Goal: Task Accomplishment & Management: Manage account settings

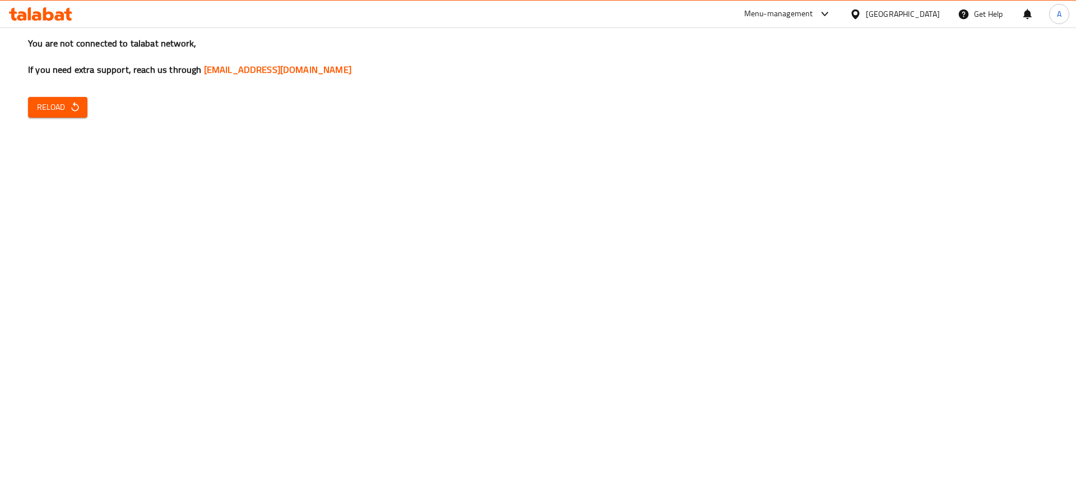
click at [83, 112] on button "Reload" at bounding box center [57, 107] width 59 height 21
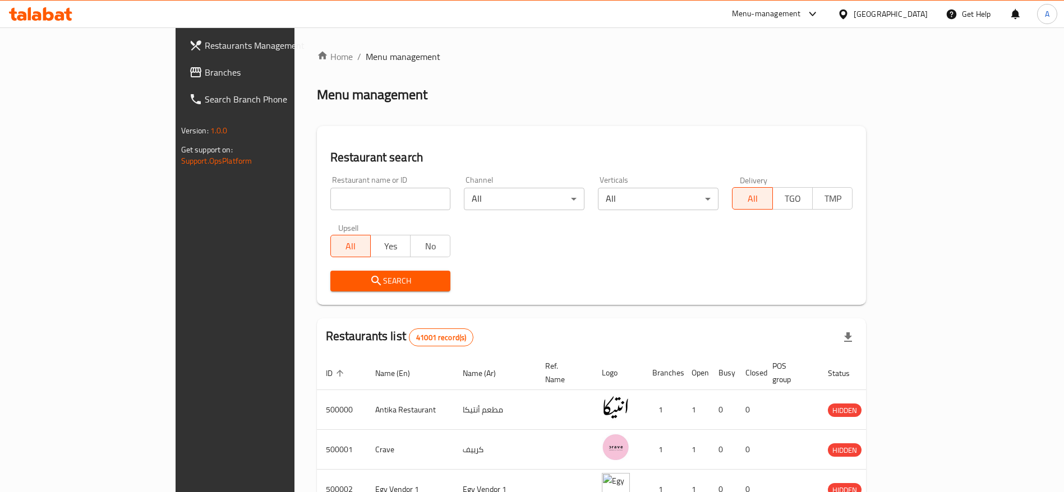
click at [337, 188] on input "search" at bounding box center [390, 199] width 121 height 22
paste input "702909"
type input "702909"
click button "Search" at bounding box center [390, 281] width 121 height 21
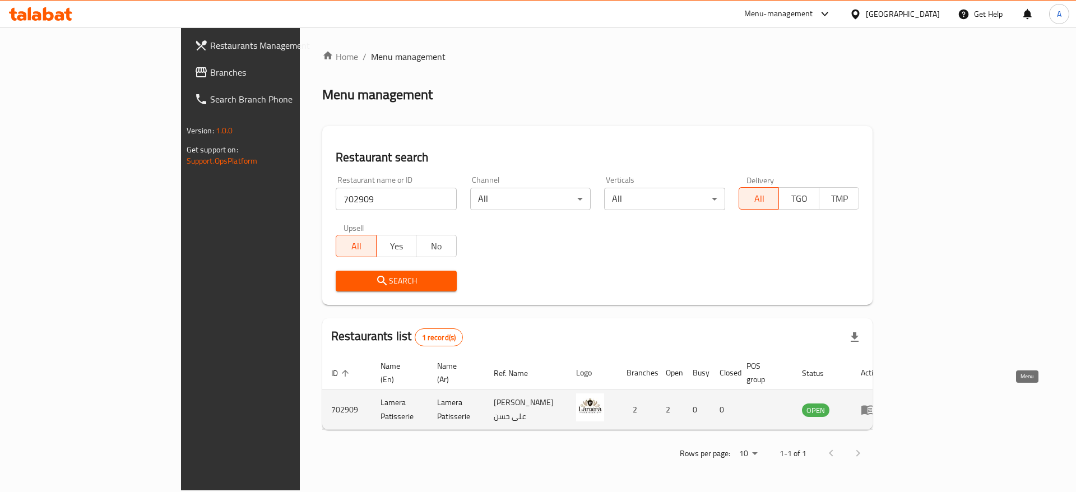
click at [875, 403] on icon "enhanced table" at bounding box center [867, 409] width 13 height 13
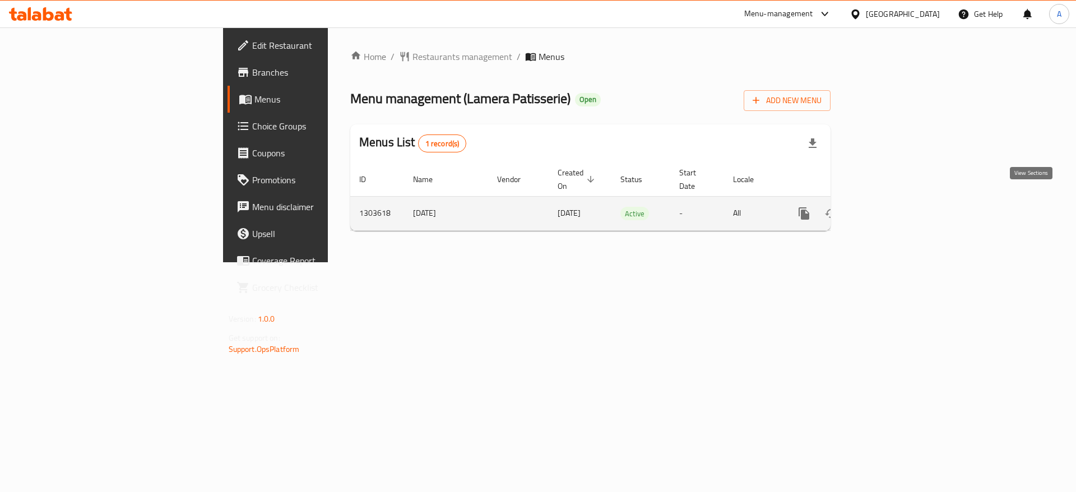
click at [892, 207] on icon "enhanced table" at bounding box center [885, 213] width 13 height 13
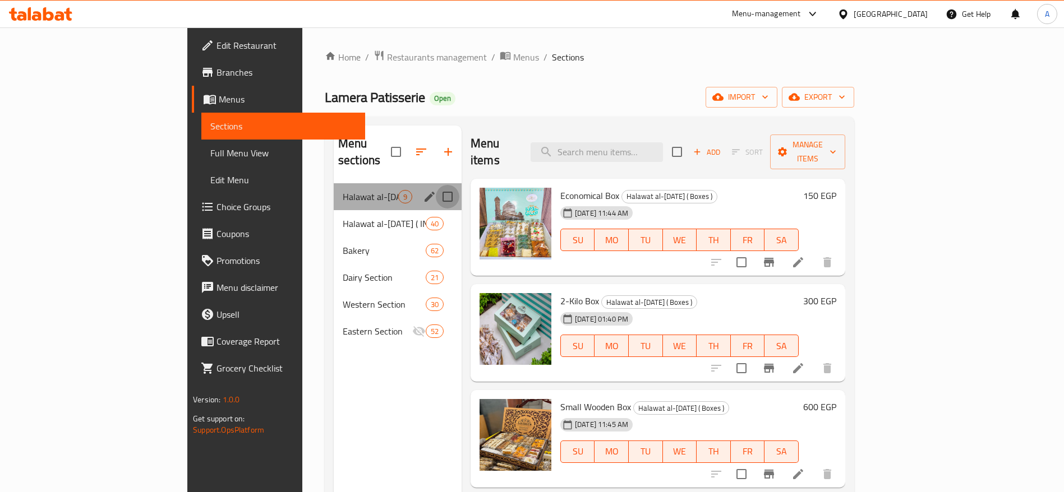
click at [436, 185] on input "Menu sections" at bounding box center [448, 197] width 24 height 24
checkbox input "true"
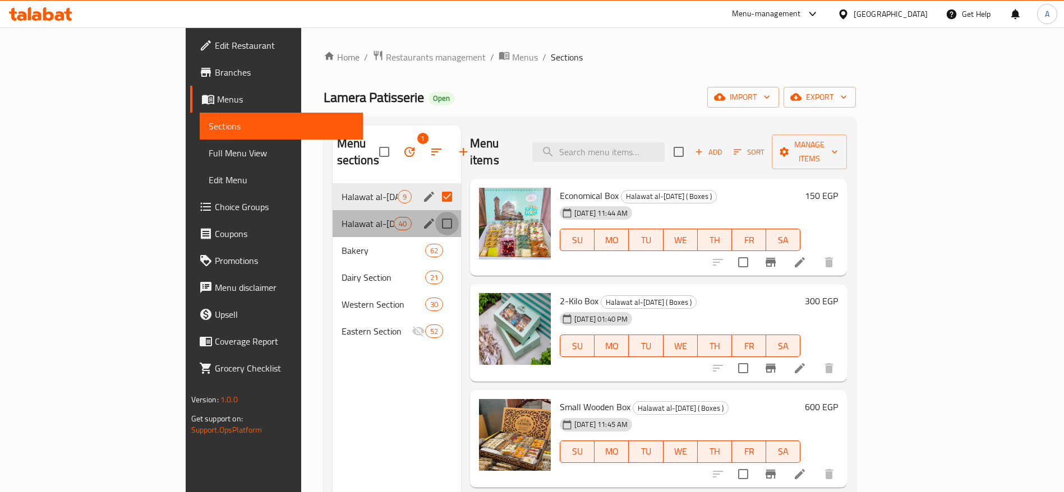
click at [435, 212] on input "Menu sections" at bounding box center [447, 224] width 24 height 24
checkbox input "true"
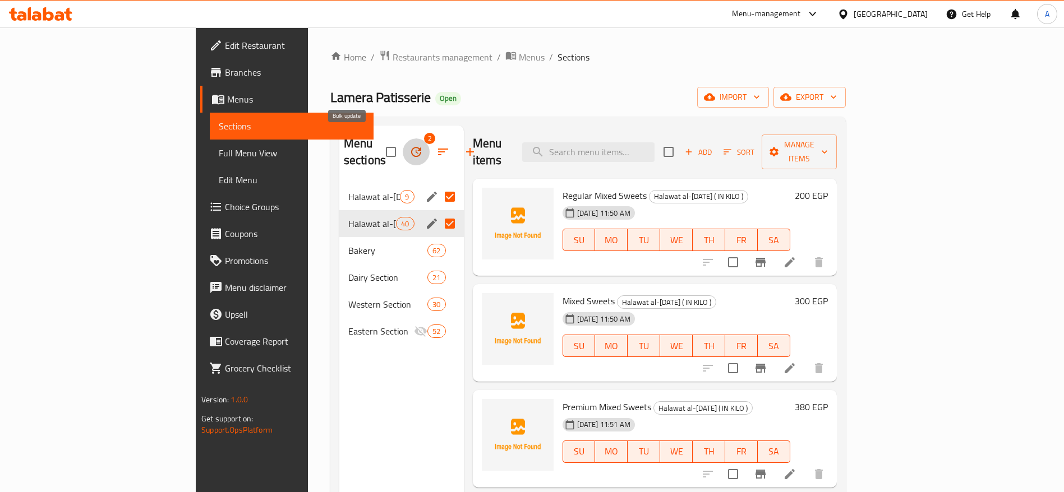
click at [411, 147] on icon "button" at bounding box center [416, 152] width 10 height 10
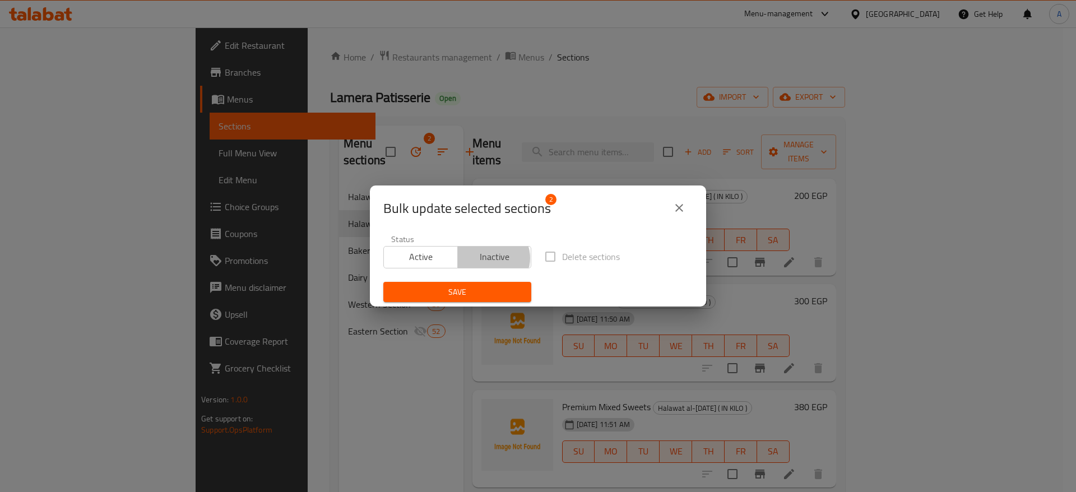
click at [488, 258] on span "Inactive" at bounding box center [495, 257] width 65 height 16
click at [476, 293] on span "Save" at bounding box center [457, 292] width 130 height 14
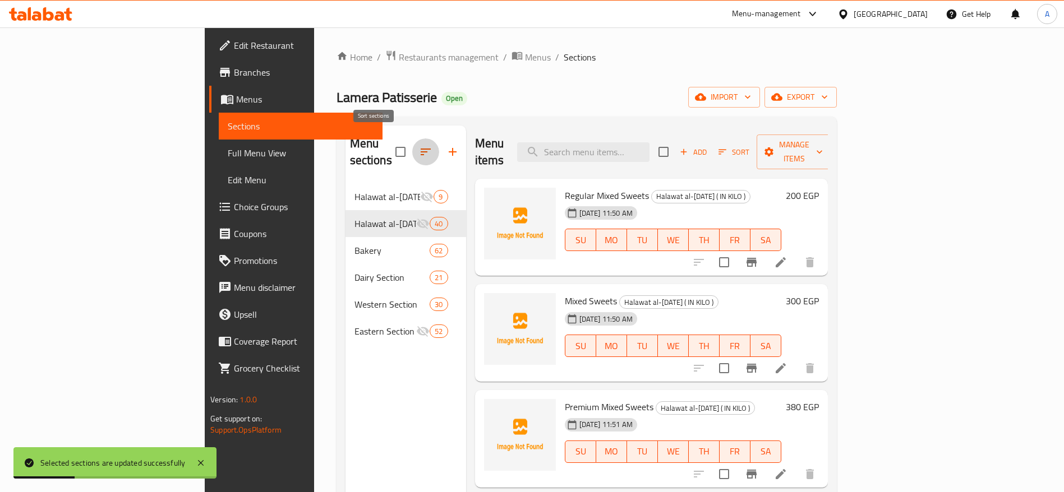
click at [419, 145] on icon "button" at bounding box center [425, 151] width 13 height 13
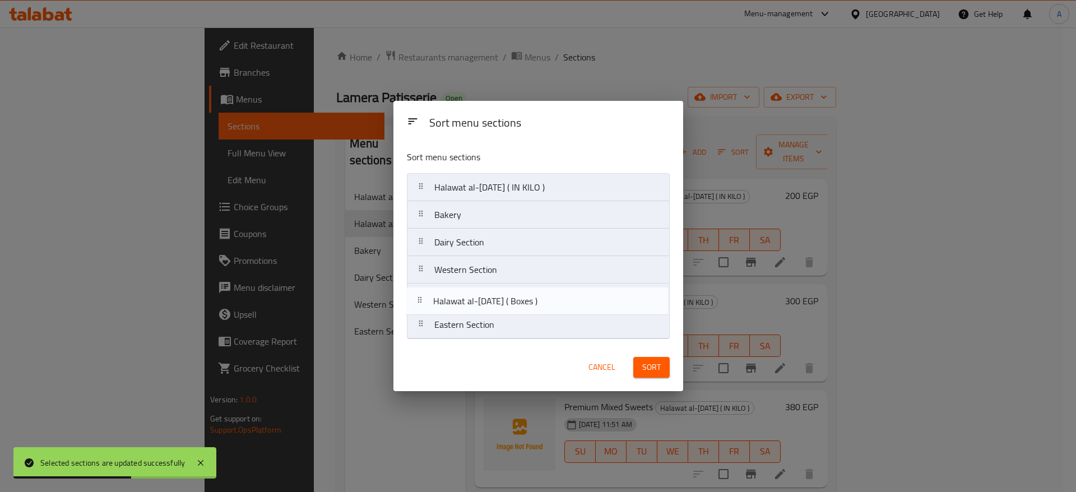
drag, startPoint x: 428, startPoint y: 188, endPoint x: 423, endPoint y: 318, distance: 130.7
click at [423, 318] on nav "Halawat al-Mawlid ( Boxes ) Halawat al-Mawlid ( IN KILO ) Bakery Dairy Section …" at bounding box center [538, 256] width 263 height 166
drag, startPoint x: 425, startPoint y: 193, endPoint x: 421, endPoint y: 316, distance: 123.4
click at [421, 316] on nav "Halawat al-Mawlid ( IN KILO ) Bakery Dairy Section Western Section Halawat al-M…" at bounding box center [538, 256] width 263 height 166
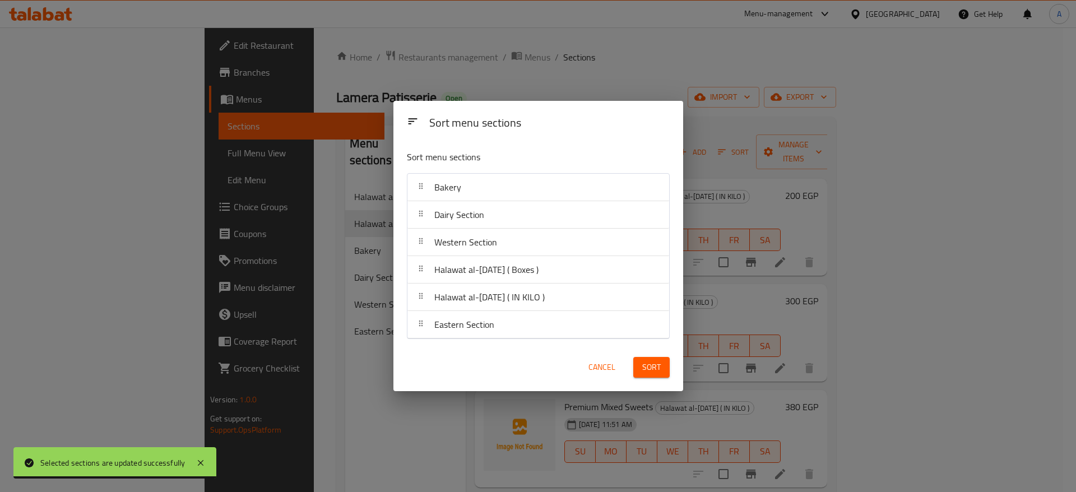
click at [645, 368] on span "Sort" at bounding box center [651, 367] width 19 height 14
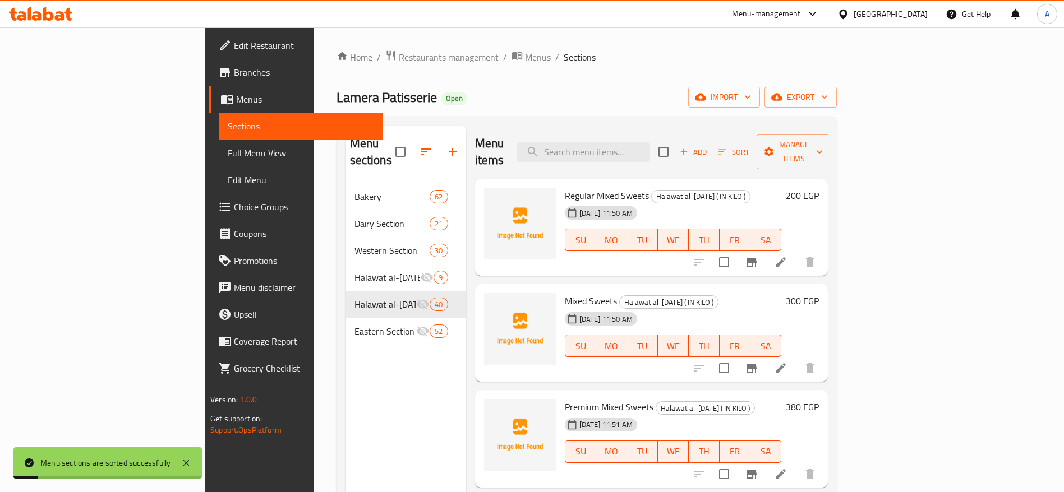
click at [345, 357] on div "Menu sections Bakery 62 Dairy Section 21 Western Section 30 Halawat al-Mawlid (…" at bounding box center [405, 372] width 121 height 492
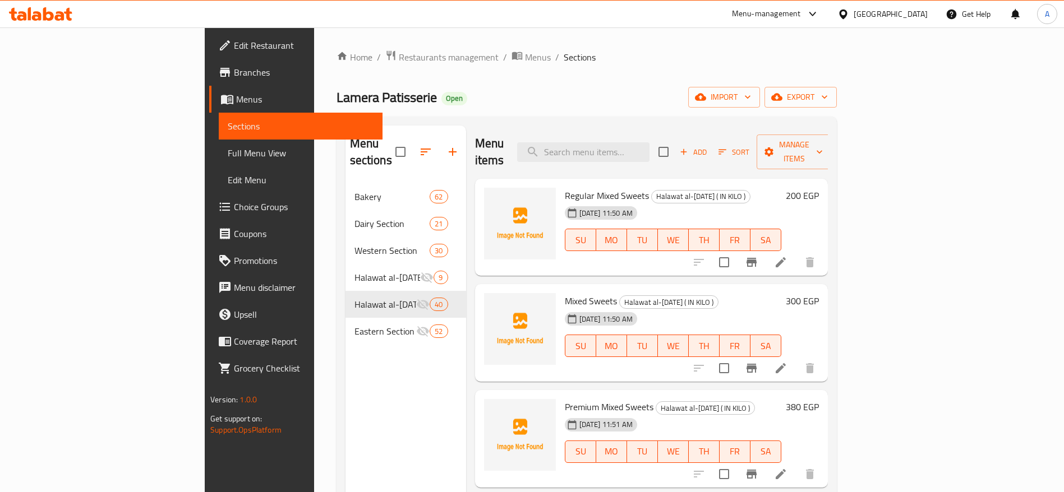
click at [67, 14] on icon at bounding box center [68, 14] width 8 height 13
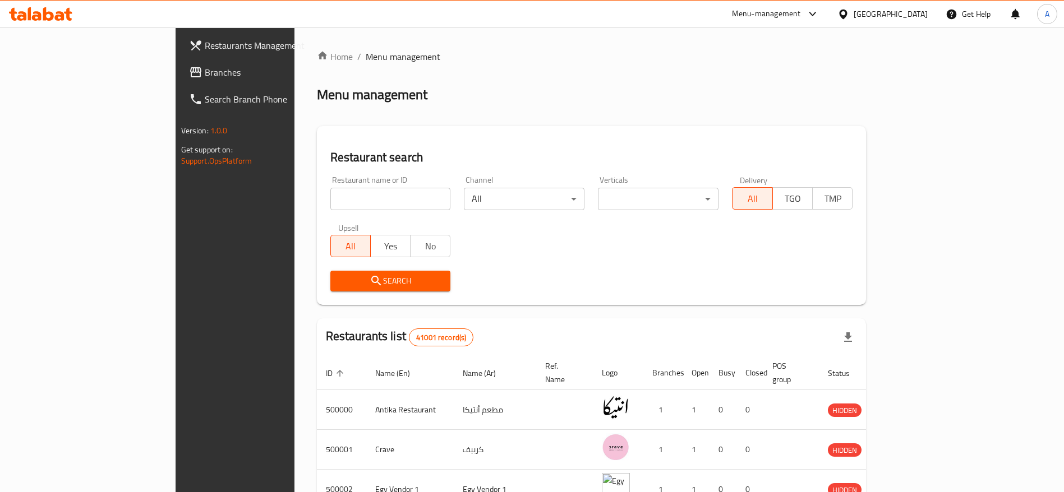
click at [57, 8] on icon at bounding box center [40, 13] width 63 height 13
